Goal: Task Accomplishment & Management: Use online tool/utility

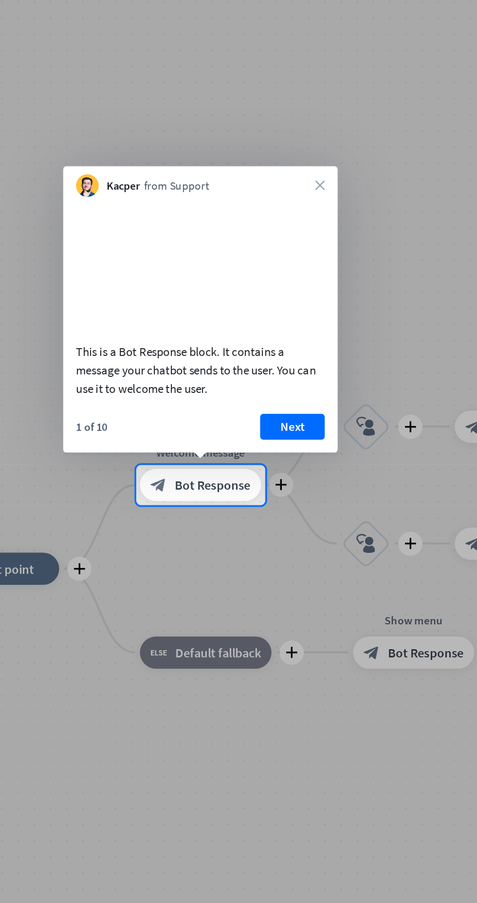
click at [235, 427] on button "Next" at bounding box center [231, 428] width 39 height 16
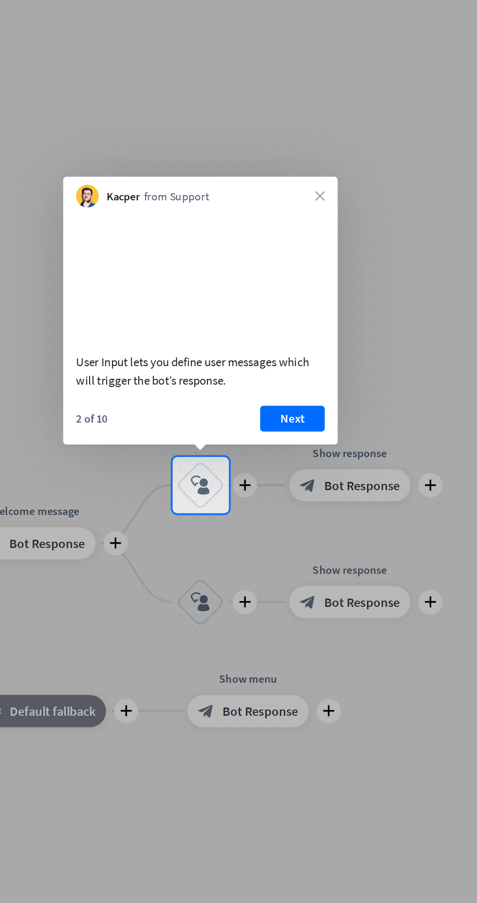
scroll to position [170, 54]
click at [235, 423] on button "Next" at bounding box center [231, 423] width 39 height 16
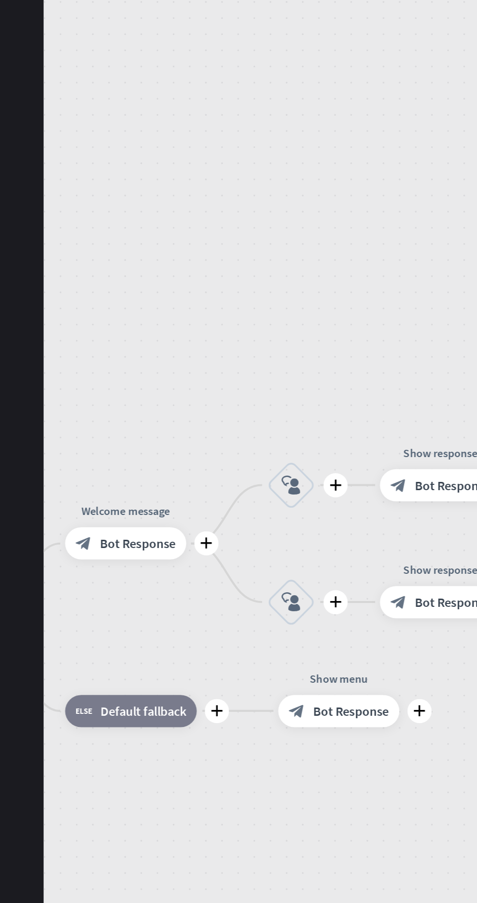
scroll to position [170, 0]
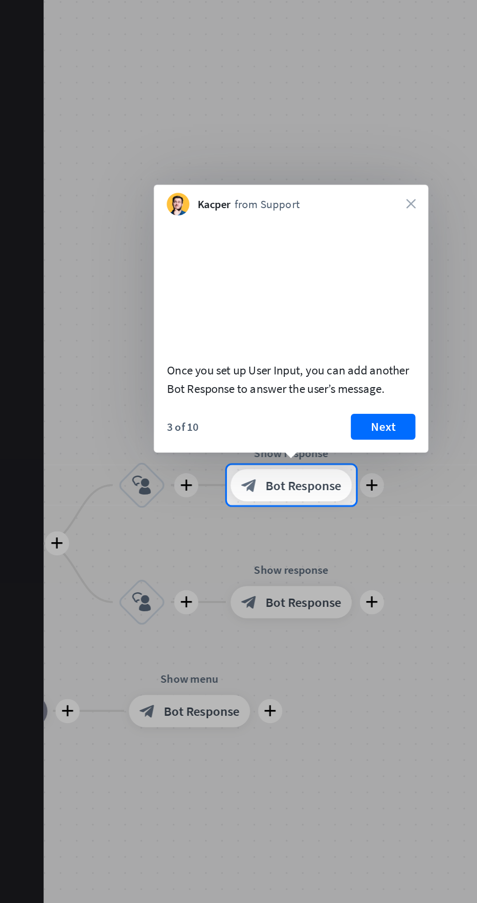
click at [236, 426] on button "Next" at bounding box center [231, 428] width 39 height 16
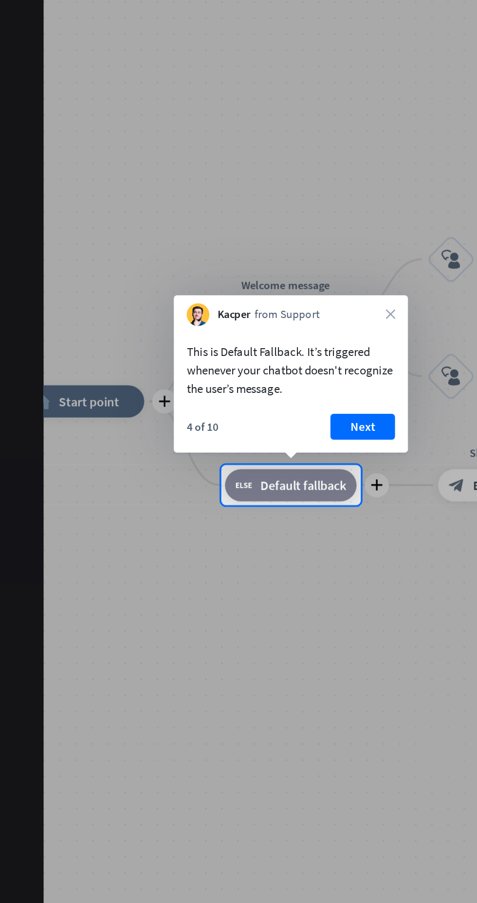
click at [223, 427] on button "Next" at bounding box center [218, 428] width 39 height 16
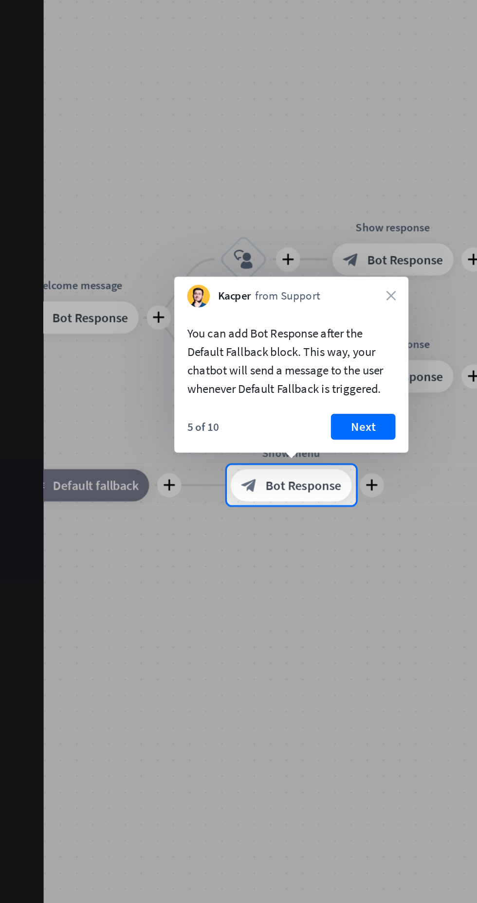
click at [223, 427] on button "Next" at bounding box center [218, 428] width 39 height 16
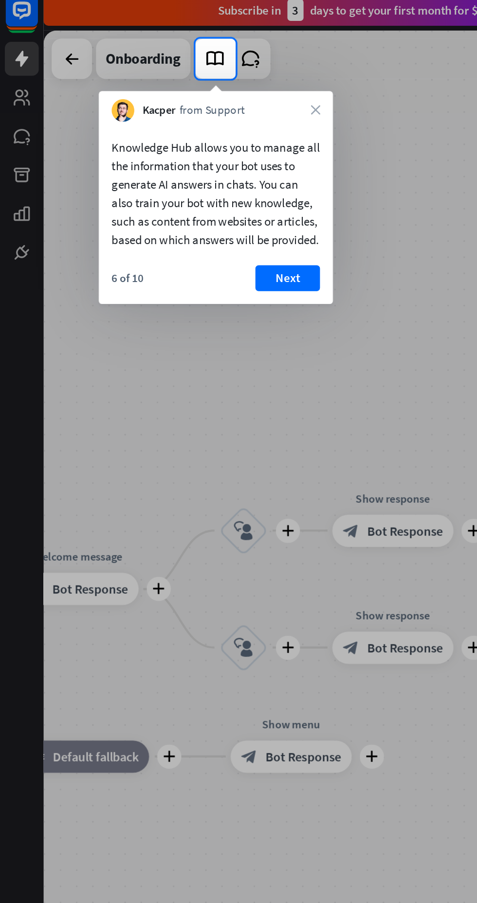
scroll to position [0, 0]
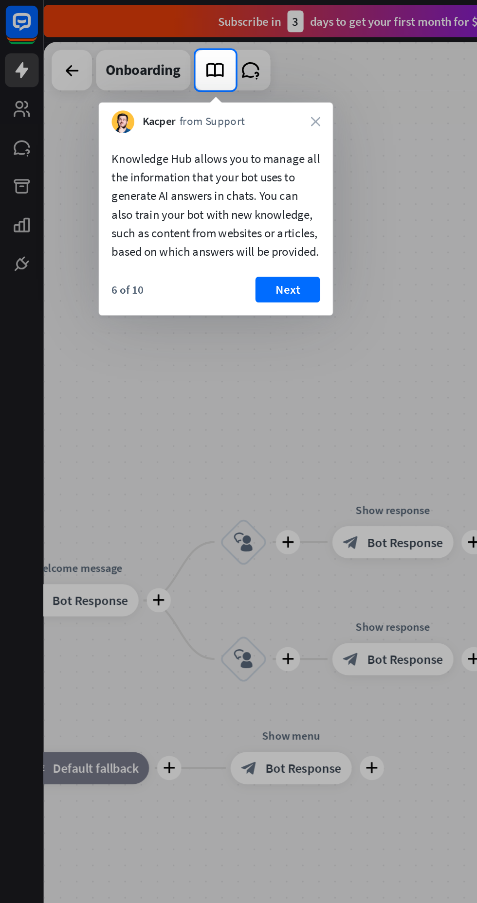
click at [178, 182] on button "Next" at bounding box center [173, 175] width 39 height 16
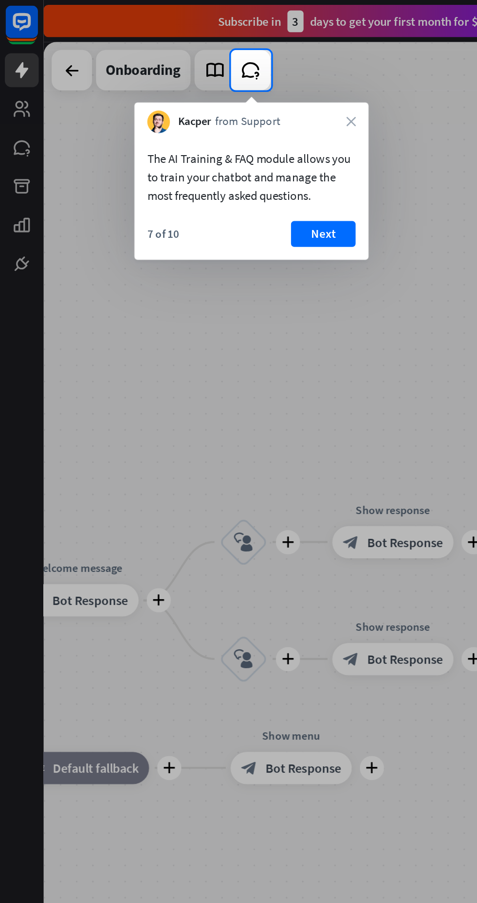
click at [209, 138] on button "Next" at bounding box center [194, 141] width 39 height 16
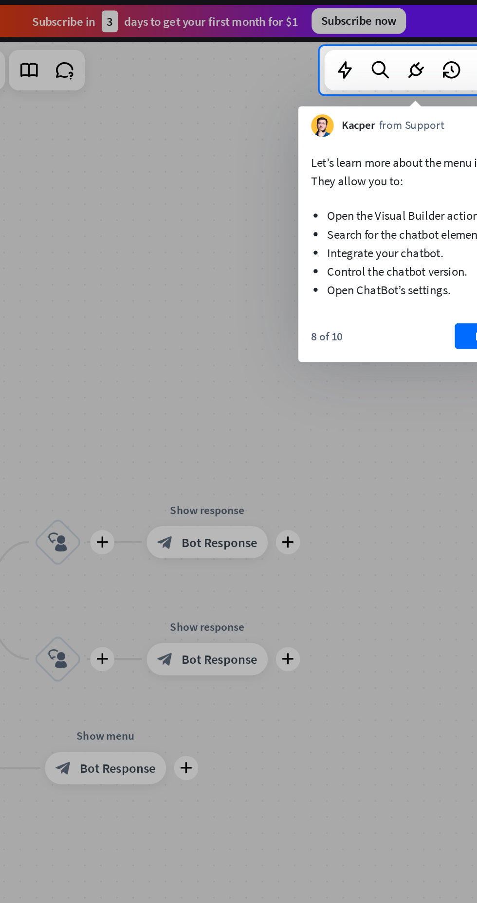
scroll to position [0, 181]
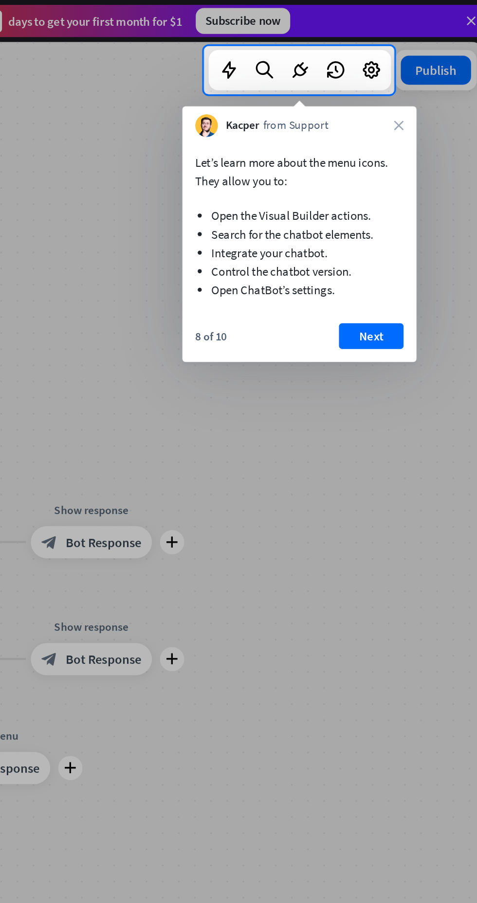
click at [408, 200] on button "Next" at bounding box center [405, 203] width 39 height 16
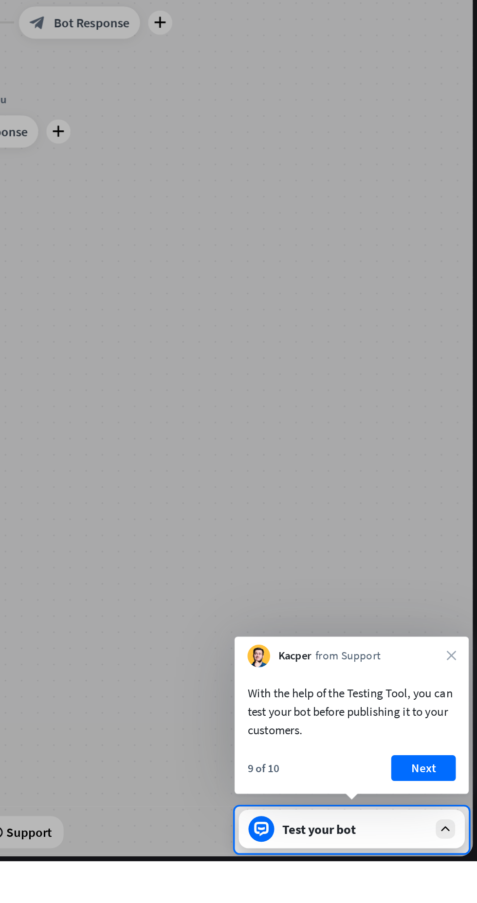
scroll to position [384, 189]
click at [447, 843] on button "Next" at bounding box center [444, 847] width 39 height 16
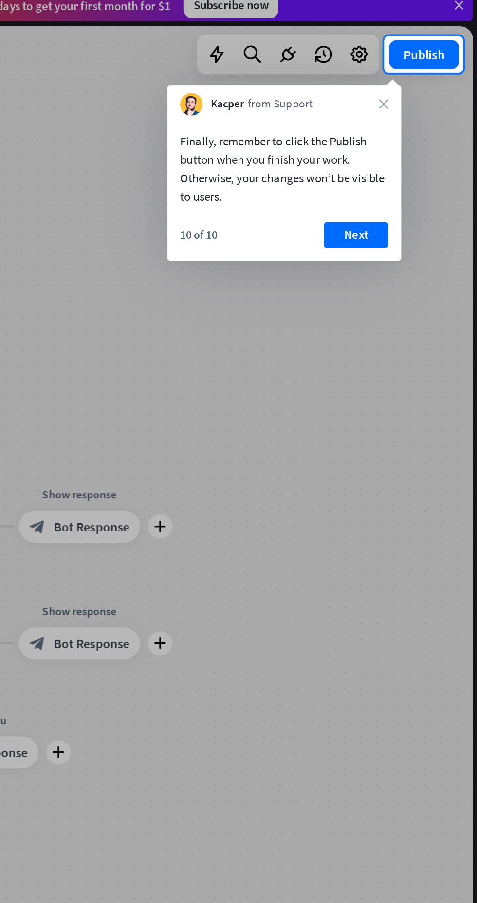
scroll to position [9, 189]
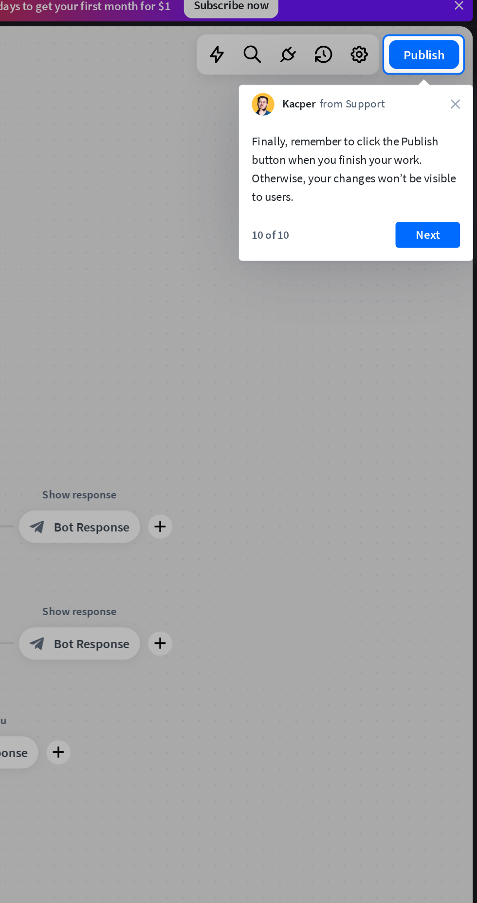
click at [452, 151] on button "Next" at bounding box center [446, 151] width 39 height 16
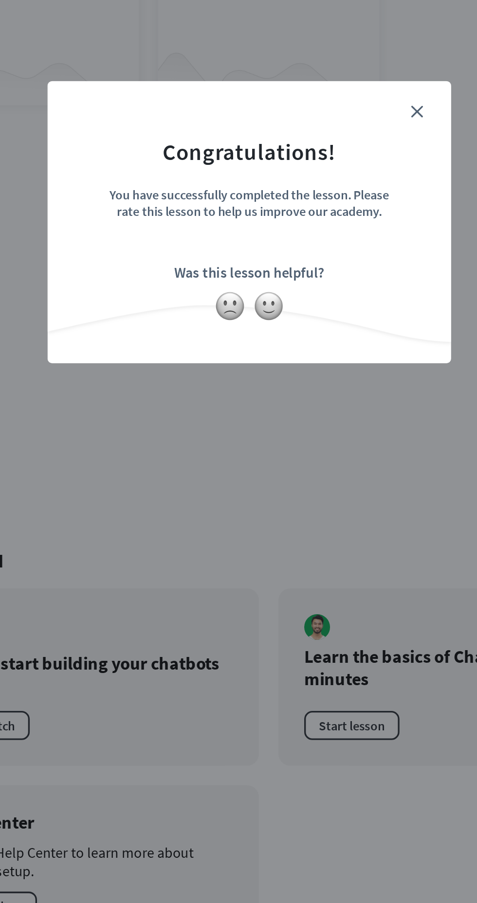
click at [249, 502] on img at bounding box center [250, 502] width 18 height 18
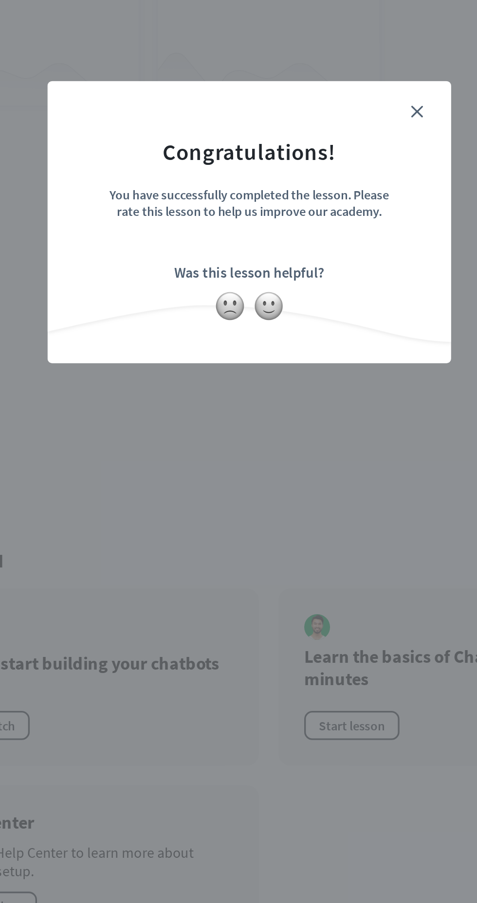
click at [339, 387] on icon "close" at bounding box center [339, 384] width 7 height 7
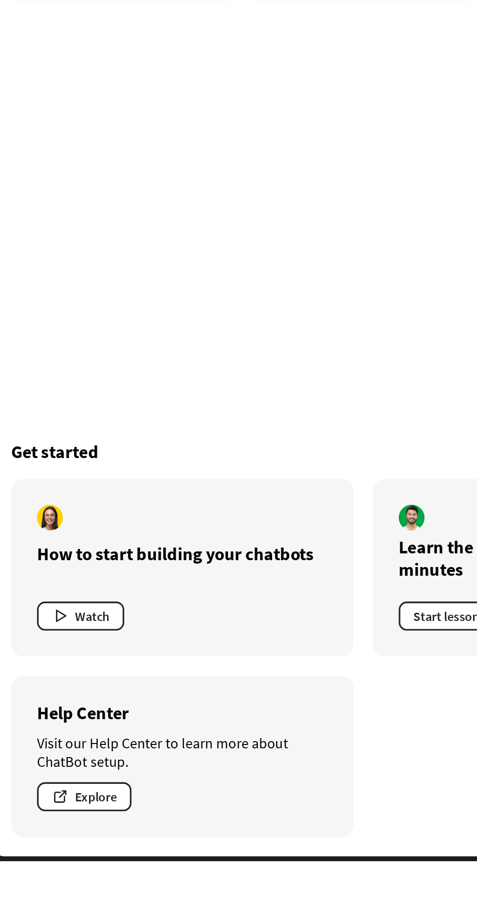
scroll to position [384, 0]
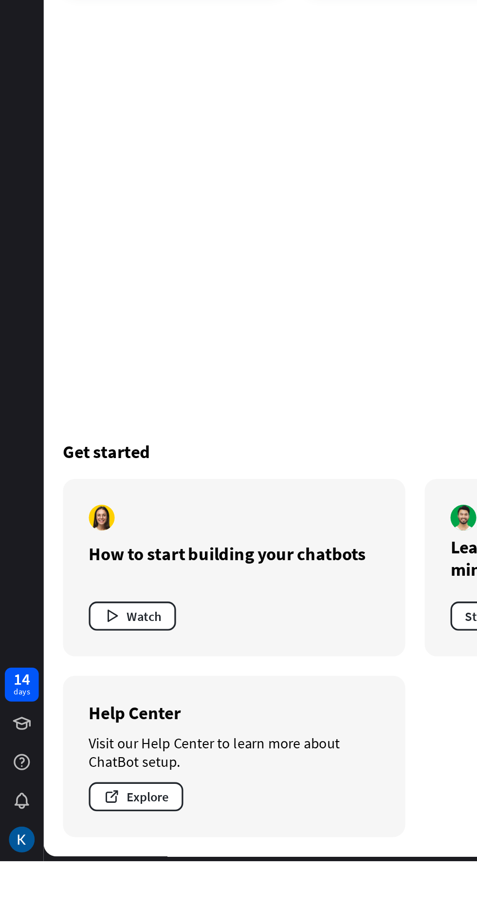
click at [90, 755] on button "Watch" at bounding box center [79, 756] width 53 height 18
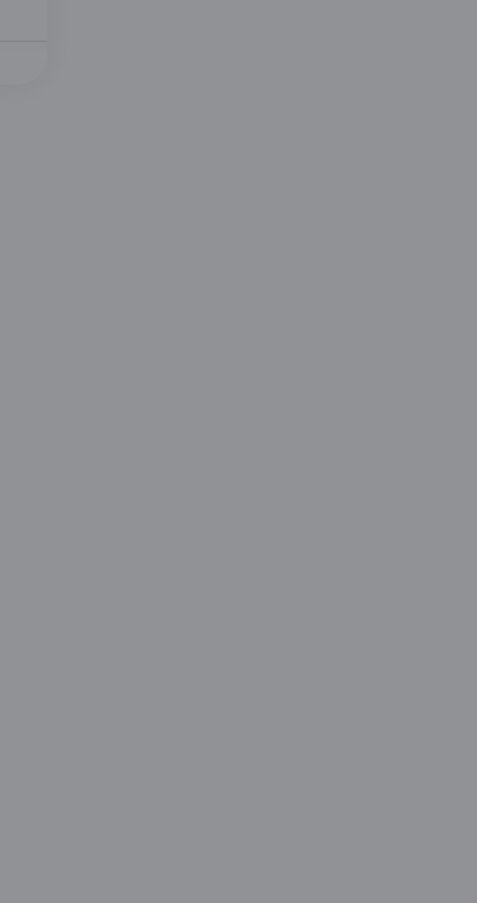
scroll to position [359, 304]
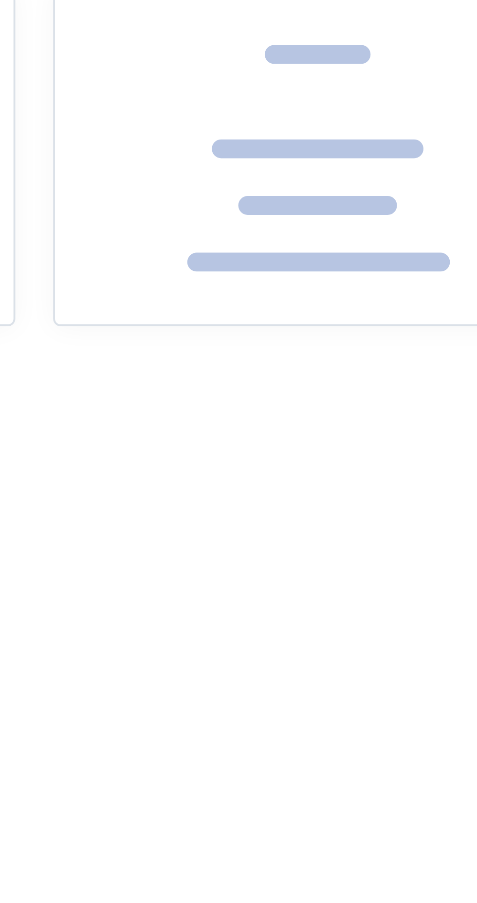
scroll to position [9, 189]
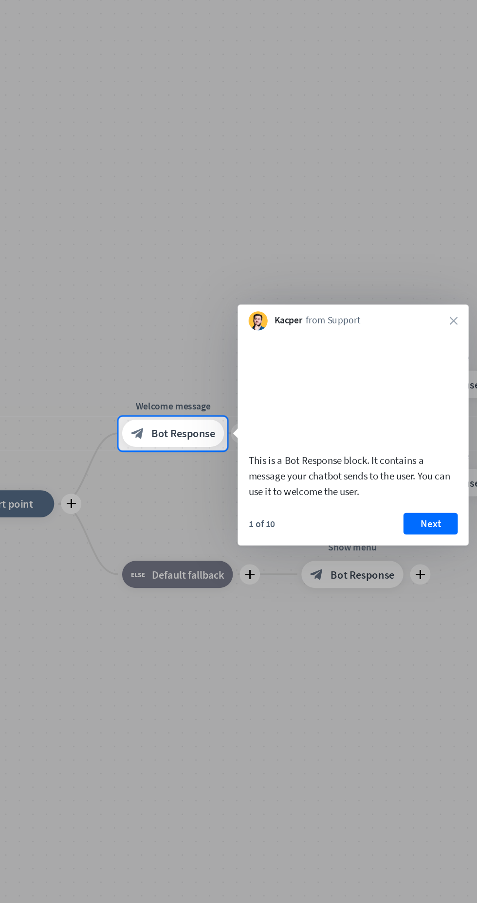
scroll to position [152, 52]
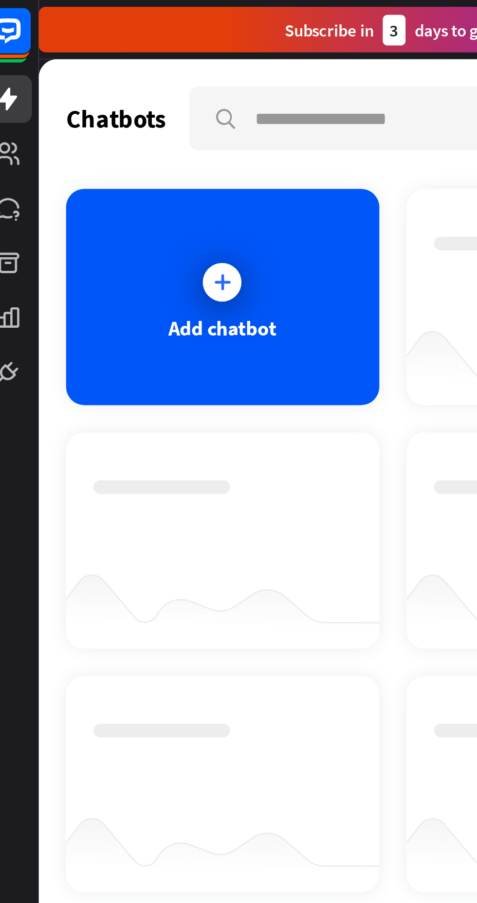
scroll to position [0, 10]
click at [115, 127] on div "Add chatbot" at bounding box center [105, 127] width 134 height 92
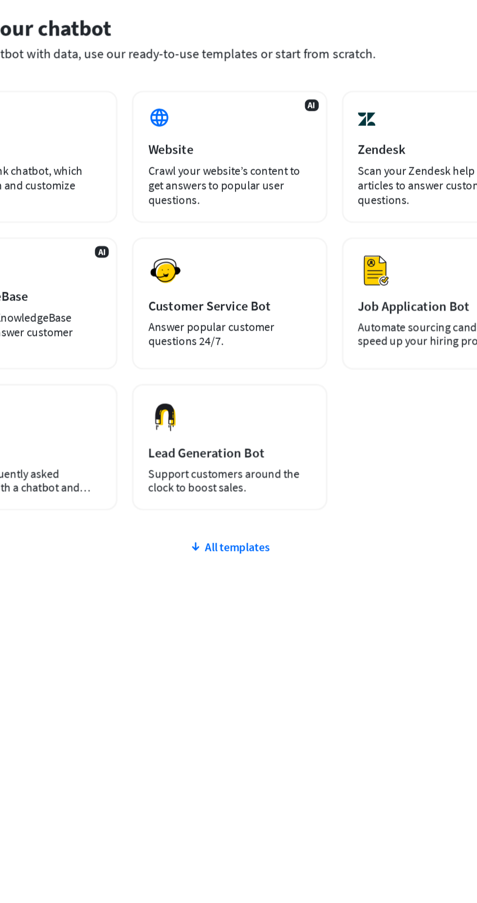
scroll to position [59, 92]
click at [286, 270] on div "Customer Service Bot" at bounding box center [246, 264] width 109 height 11
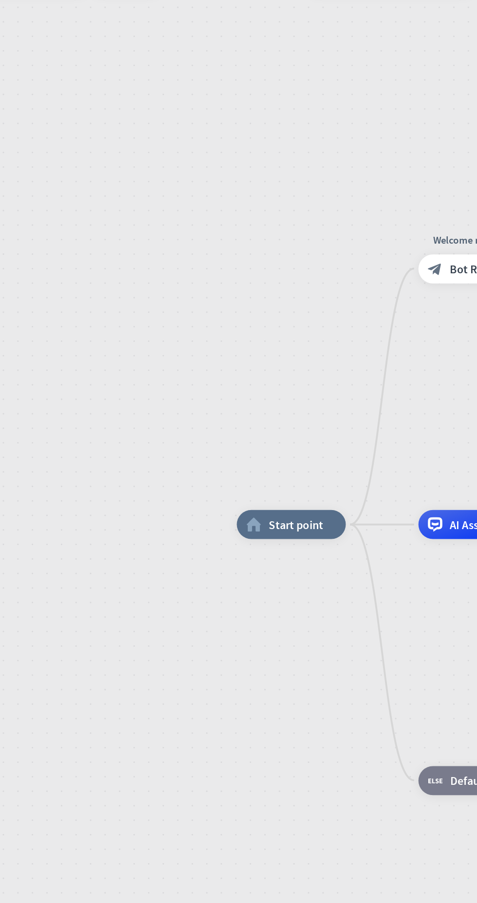
click at [291, 407] on span "Start point" at bounding box center [290, 412] width 36 height 10
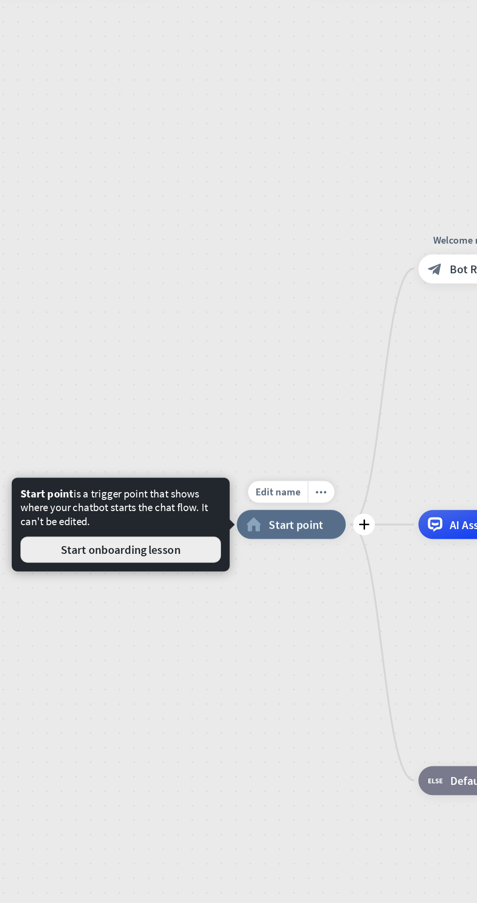
click at [222, 421] on button "Start onboarding lesson" at bounding box center [173, 428] width 134 height 18
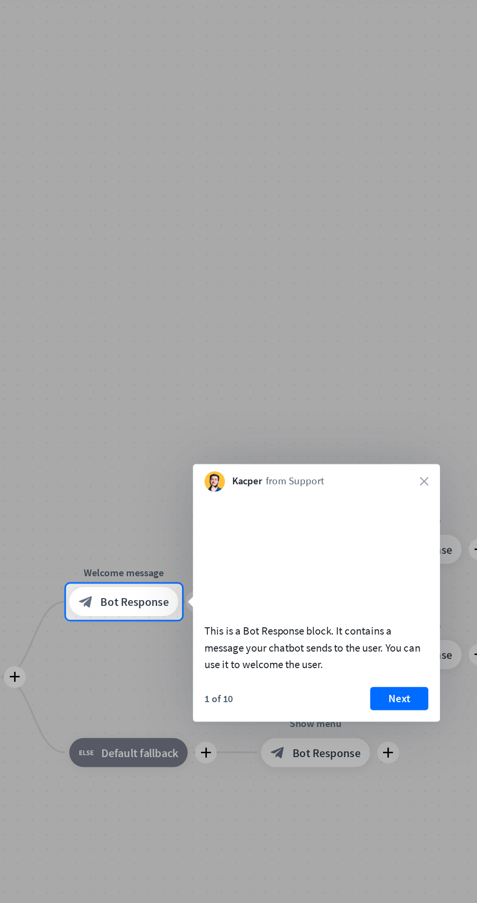
click at [377, 384] on icon "close" at bounding box center [377, 382] width 6 height 6
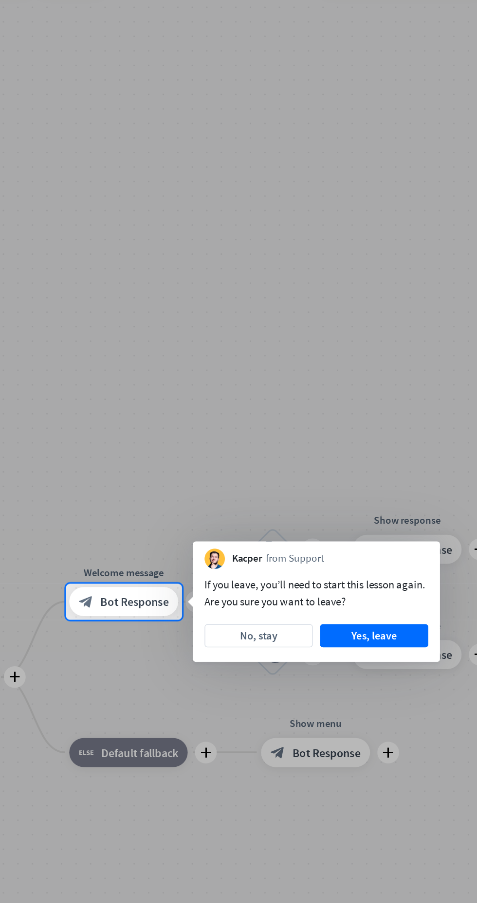
click at [381, 431] on div "Kacper from Support" at bounding box center [304, 432] width 165 height 18
click at [276, 482] on button "No, stay" at bounding box center [266, 486] width 72 height 16
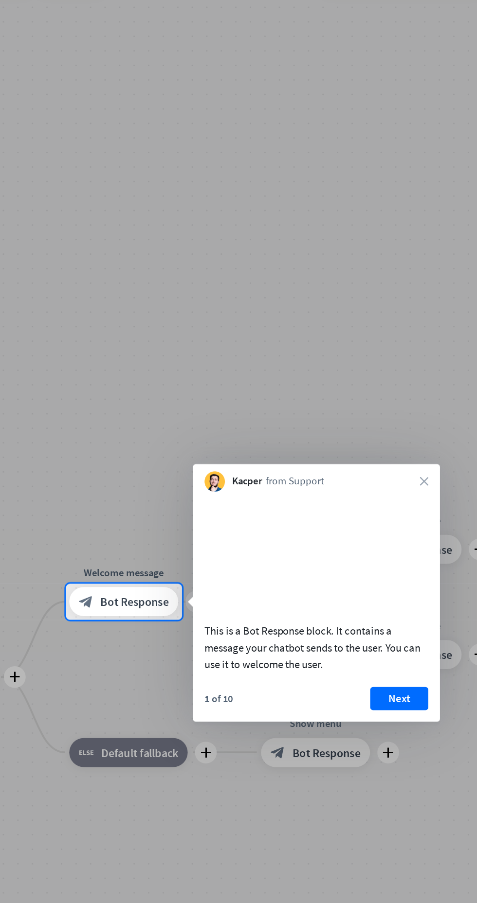
click at [376, 382] on icon "close" at bounding box center [377, 382] width 6 height 6
